Goal: Task Accomplishment & Management: Use online tool/utility

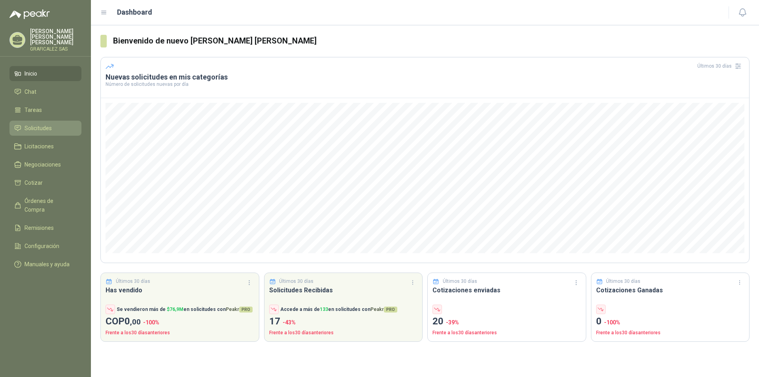
click at [52, 127] on li "Solicitudes" at bounding box center [45, 128] width 62 height 9
click at [51, 126] on li "Solicitudes" at bounding box center [45, 128] width 62 height 9
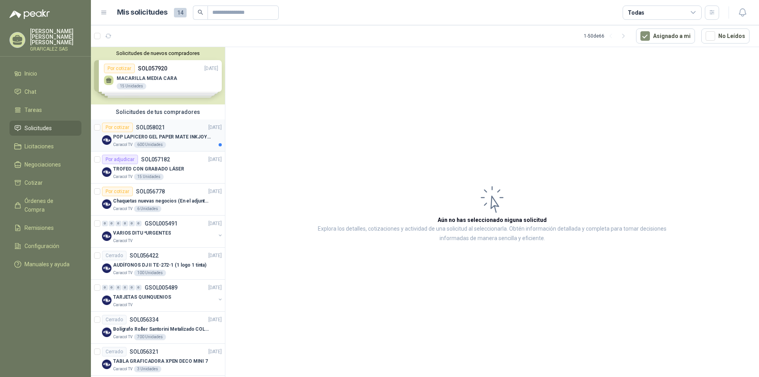
click at [185, 147] on div "Caracol TV 600 Unidades" at bounding box center [167, 145] width 109 height 6
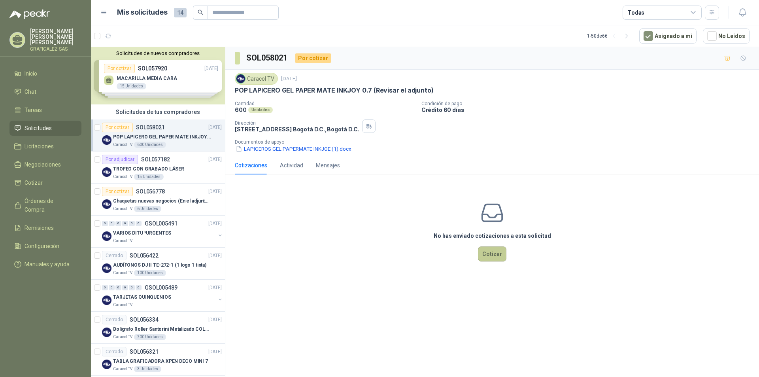
click at [487, 251] on button "Cotizar" at bounding box center [492, 253] width 28 height 15
